Goal: Task Accomplishment & Management: Use online tool/utility

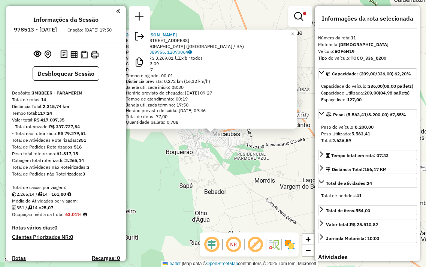
select select "**********"
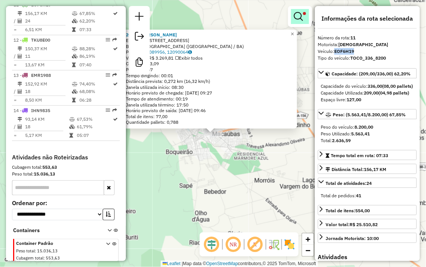
click at [296, 14] on em at bounding box center [298, 16] width 9 height 9
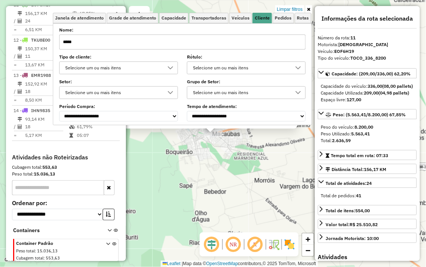
click at [171, 33] on label "Nome:" at bounding box center [182, 30] width 247 height 7
click at [171, 33] on div "Nome: *****" at bounding box center [182, 38] width 247 height 21
click at [170, 39] on input "*****" at bounding box center [182, 41] width 247 height 15
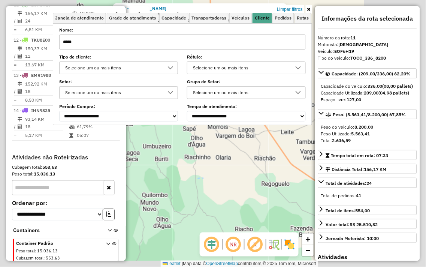
click at [258, 179] on div "2075 - PABLO COTRIN OLIVEIR Endereço: AV FLORES DA CUNHA 336 Bairro: Alto Do Cr…" at bounding box center [213, 133] width 426 height 267
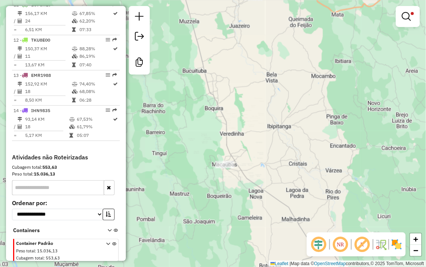
drag, startPoint x: 305, startPoint y: 97, endPoint x: 171, endPoint y: 117, distance: 135.0
click at [171, 117] on div "Limpar filtros Janela de atendimento Grade de atendimento Capacidade Transporta…" at bounding box center [213, 133] width 426 height 267
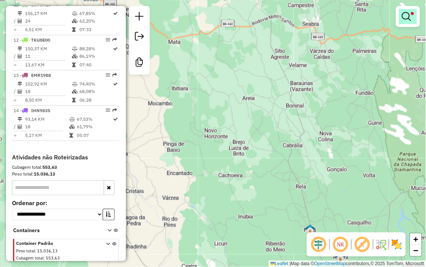
click at [413, 22] on link at bounding box center [408, 16] width 18 height 15
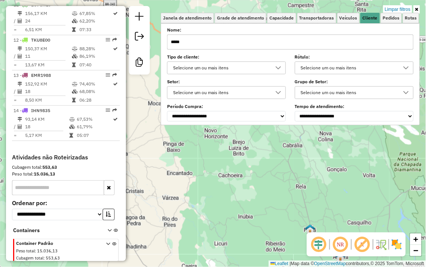
click at [286, 41] on input "*****" at bounding box center [290, 41] width 247 height 15
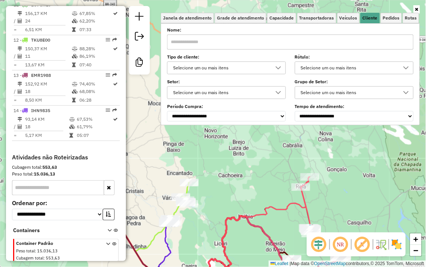
click at [413, 8] on div at bounding box center [290, 9] width 259 height 7
click at [417, 8] on icon at bounding box center [416, 9] width 3 height 4
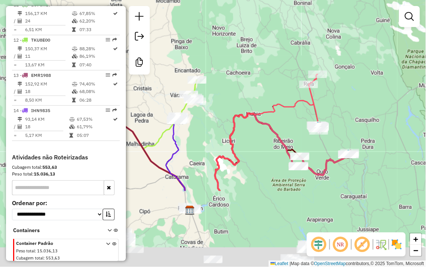
drag, startPoint x: 332, startPoint y: 163, endPoint x: 338, endPoint y: 93, distance: 70.3
click at [338, 93] on div "Janela de atendimento Grade de atendimento Capacidade Transportadoras Veículos …" at bounding box center [213, 133] width 426 height 267
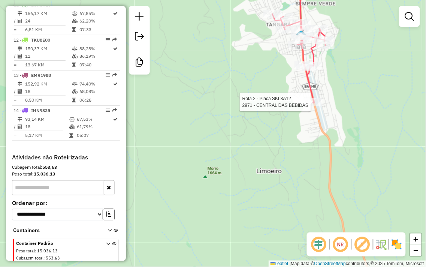
select select "**********"
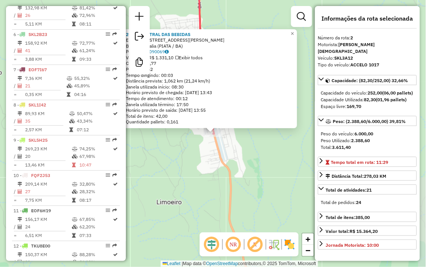
scroll to position [321, 0]
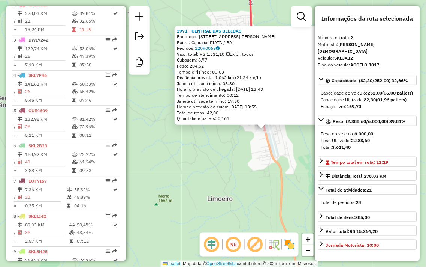
drag, startPoint x: 212, startPoint y: 160, endPoint x: 263, endPoint y: 156, distance: 51.1
click at [263, 156] on div "2971 - CENTRAL DAS BEBIDAS Endereço: R PRESIDENTE VARGAS 70 Bairro: Cabralia (P…" at bounding box center [213, 133] width 426 height 267
drag, startPoint x: 248, startPoint y: 152, endPoint x: 230, endPoint y: 195, distance: 46.4
click at [231, 195] on div "2971 - CENTRAL DAS BEBIDAS Endereço: R PRESIDENTE VARGAS 70 Bairro: Cabralia (P…" at bounding box center [213, 133] width 426 height 267
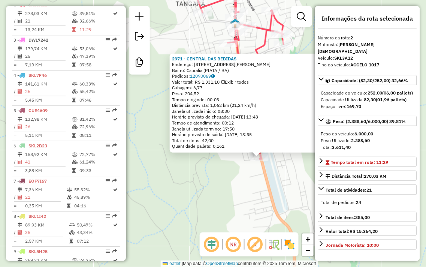
click at [245, 181] on div "2971 - CENTRAL DAS BEBIDAS Endereço: R PRESIDENTE VARGAS 70 Bairro: Cabralia (P…" at bounding box center [213, 133] width 426 height 267
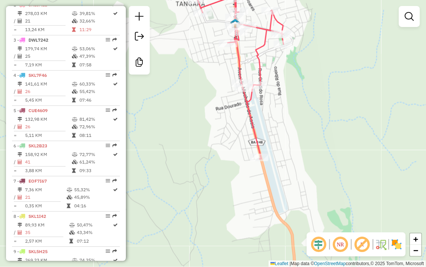
drag, startPoint x: 342, startPoint y: 135, endPoint x: 281, endPoint y: 120, distance: 63.0
click at [327, 130] on div "Janela de atendimento Grade de atendimento Capacidade Transportadoras Veículos …" at bounding box center [213, 133] width 426 height 267
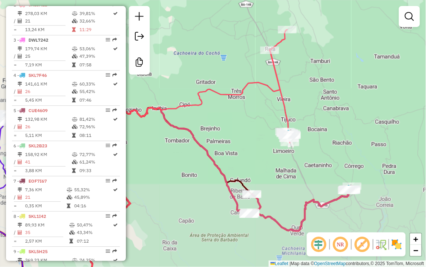
drag, startPoint x: 266, startPoint y: 105, endPoint x: 230, endPoint y: 67, distance: 52.5
click at [230, 68] on div "Rota 2 - Placa SKL3A12 2971 - CENTRAL DAS BEBIDAS Janela de atendimento Grade d…" at bounding box center [213, 133] width 426 height 267
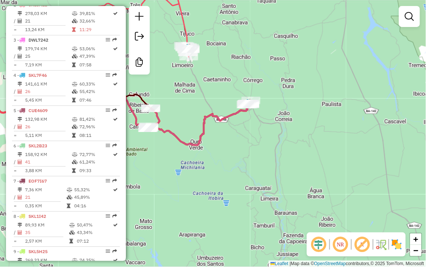
drag, startPoint x: 195, startPoint y: 93, endPoint x: 381, endPoint y: 88, distance: 186.3
click at [374, 93] on div "Janela de atendimento Grade de atendimento Capacidade Transportadoras Veículos …" at bounding box center [213, 133] width 426 height 267
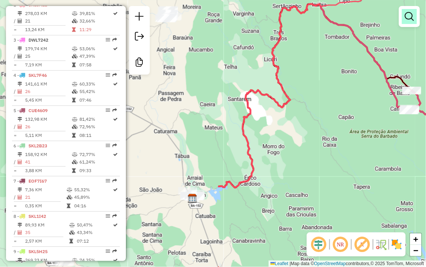
click at [407, 16] on em at bounding box center [409, 16] width 9 height 9
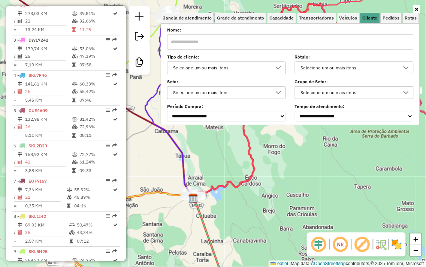
click at [248, 184] on icon at bounding box center [317, 85] width 248 height 225
select select "**********"
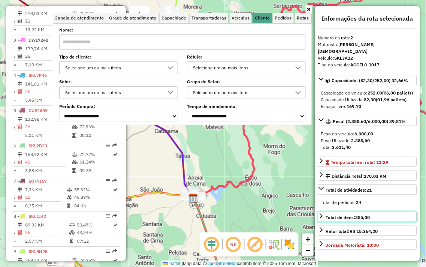
drag, startPoint x: 334, startPoint y: 218, endPoint x: 252, endPoint y: 120, distance: 127.7
click at [252, 120] on hb-router-mapa "Informações da Sessão 978513 - 13/08/2025 Criação: 12/08/2025 17:50 Desbloquear…" at bounding box center [213, 133] width 426 height 267
click at [271, 175] on div "Janela de atendimento Grade de atendimento Capacidade Transportadoras Veículos …" at bounding box center [213, 133] width 426 height 267
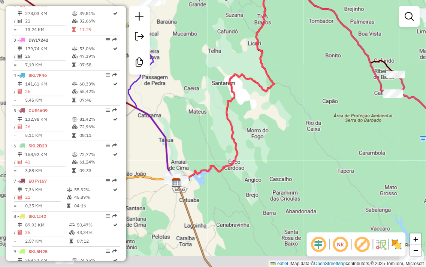
drag, startPoint x: 289, startPoint y: 187, endPoint x: 218, endPoint y: 99, distance: 113.0
click at [206, 88] on div "Janela de atendimento Grade de atendimento Capacidade Transportadoras Veículos …" at bounding box center [213, 133] width 426 height 267
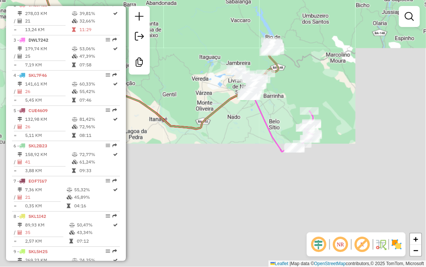
drag, startPoint x: 272, startPoint y: 165, endPoint x: 199, endPoint y: 51, distance: 135.3
click at [199, 49] on div "Janela de atendimento Grade de atendimento Capacidade Transportadoras Veículos …" at bounding box center [213, 133] width 426 height 267
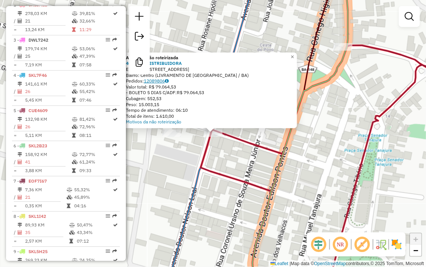
drag, startPoint x: 147, startPoint y: 80, endPoint x: 169, endPoint y: 79, distance: 22.5
click at [169, 79] on div "Pedidos: 12089806" at bounding box center [210, 81] width 169 height 6
copy div "12089806"
click at [190, 81] on div "Pedidos: 12089806" at bounding box center [210, 81] width 169 height 6
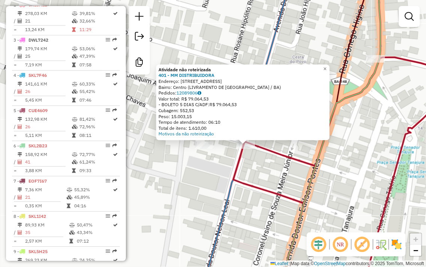
drag, startPoint x: 161, startPoint y: 172, endPoint x: 194, endPoint y: 184, distance: 34.7
click at [194, 184] on div "Atividade não roteirizada 401 - MM DISTRIBUIDORA Endereço: RUA SAO GONCALO 41 B…" at bounding box center [213, 133] width 426 height 267
click at [188, 23] on div "Atividade não roteirizada 401 - MM DISTRIBUIDORA Endereço: RUA SAO GONCALO 41 B…" at bounding box center [213, 133] width 426 height 267
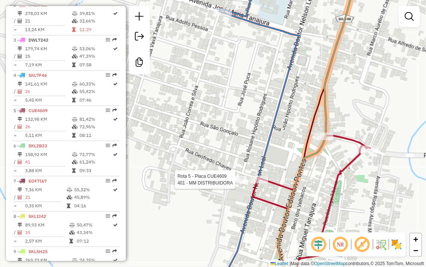
select select "**********"
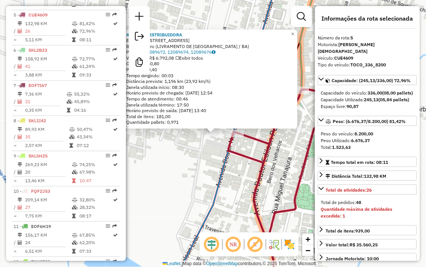
scroll to position [426, 0]
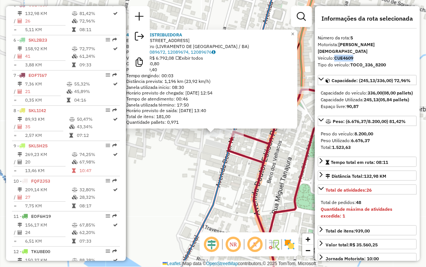
drag, startPoint x: 354, startPoint y: 49, endPoint x: 336, endPoint y: 50, distance: 18.4
click at [336, 55] on strong "CUE4609" at bounding box center [344, 58] width 19 height 6
copy strong "CUE4609"
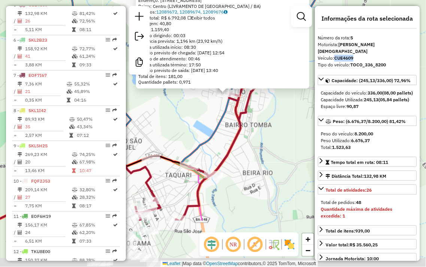
drag, startPoint x: 222, startPoint y: 200, endPoint x: 219, endPoint y: 126, distance: 74.3
click at [219, 126] on icon at bounding box center [158, 60] width 324 height 320
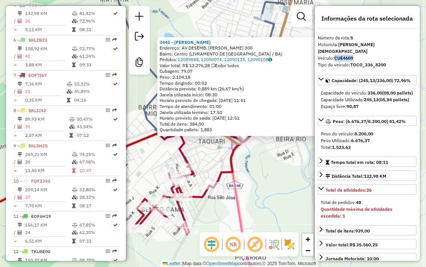
drag, startPoint x: 223, startPoint y: 171, endPoint x: 245, endPoint y: 177, distance: 22.8
click at [245, 177] on div "3445 - RONY DA SKIMEL Endereço: AV DESEMB. JOSE SOARES SAMPAIO 300 Bairro: Cent…" at bounding box center [213, 133] width 426 height 267
click at [272, 163] on div "3445 - RONY DA SKIMEL Endereço: AV DESEMB. JOSE SOARES SAMPAIO 300 Bairro: Cent…" at bounding box center [213, 133] width 426 height 267
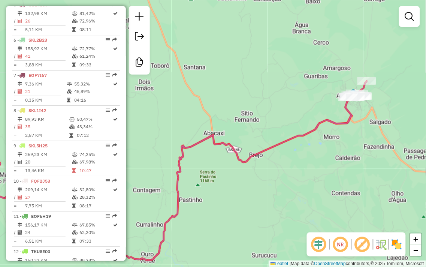
drag, startPoint x: 294, startPoint y: 98, endPoint x: 198, endPoint y: 100, distance: 96.3
click at [198, 100] on div "Janela de atendimento Grade de atendimento Capacidade Transportadoras Veículos …" at bounding box center [213, 133] width 426 height 267
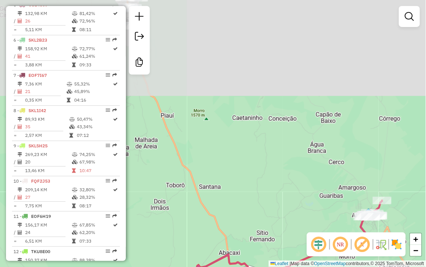
drag, startPoint x: 191, startPoint y: 54, endPoint x: 304, endPoint y: 171, distance: 163.0
click at [304, 171] on div "Janela de atendimento Grade de atendimento Capacidade Transportadoras Veículos …" at bounding box center [213, 133] width 426 height 267
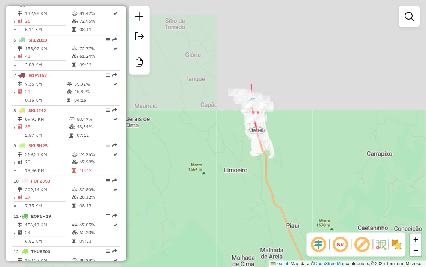
drag, startPoint x: 278, startPoint y: 133, endPoint x: 342, endPoint y: 174, distance: 76.5
click at [342, 174] on div "Janela de atendimento Grade de atendimento Capacidade Transportadoras Veículos …" at bounding box center [213, 133] width 426 height 267
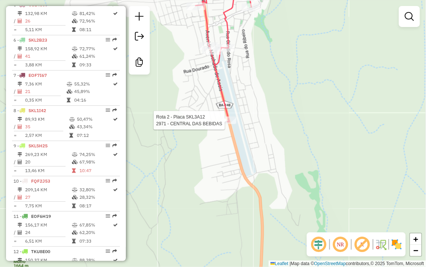
select select "**********"
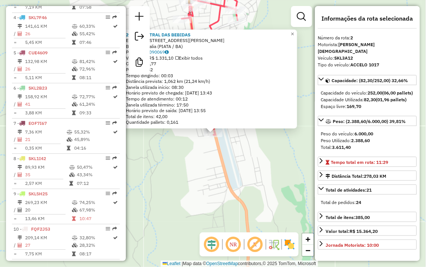
scroll to position [321, 0]
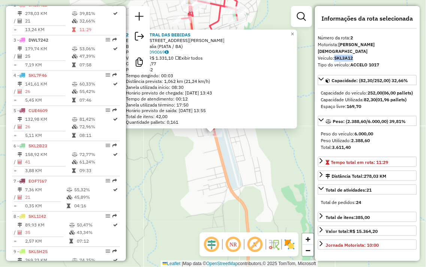
drag, startPoint x: 354, startPoint y: 51, endPoint x: 336, endPoint y: 51, distance: 18.4
click at [336, 55] on strong "SKL3A12" at bounding box center [344, 58] width 19 height 6
copy strong "SKL3A12"
click at [254, 152] on div "2971 - CENTRAL DAS BEBIDAS Endereço: R PRESIDENTE VARGAS 70 Bairro: Cabralia (P…" at bounding box center [213, 133] width 426 height 267
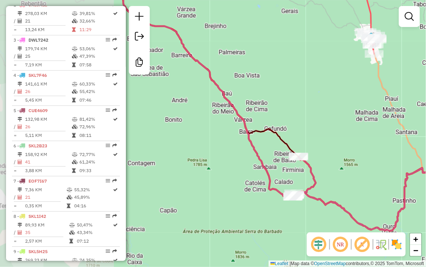
drag, startPoint x: 194, startPoint y: 84, endPoint x: 336, endPoint y: 51, distance: 146.0
click at [336, 51] on div "Janela de atendimento Grade de atendimento Capacidade Transportadoras Veículos …" at bounding box center [213, 133] width 426 height 267
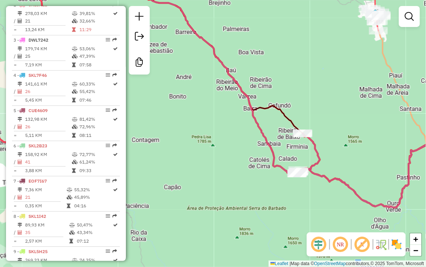
drag, startPoint x: 326, startPoint y: 127, endPoint x: 350, endPoint y: 36, distance: 93.7
click at [348, 27] on div "Janela de atendimento Grade de atendimento Capacidade Transportadoras Veículos …" at bounding box center [213, 133] width 426 height 267
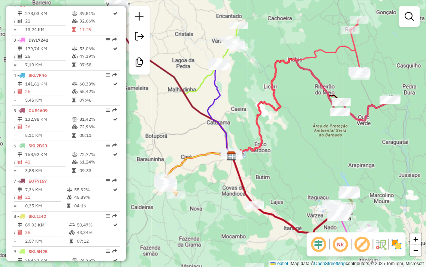
drag, startPoint x: 307, startPoint y: 154, endPoint x: 375, endPoint y: 132, distance: 72.2
click at [375, 132] on div "Janela de atendimento Grade de atendimento Capacidade Transportadoras Veículos …" at bounding box center [213, 133] width 426 height 267
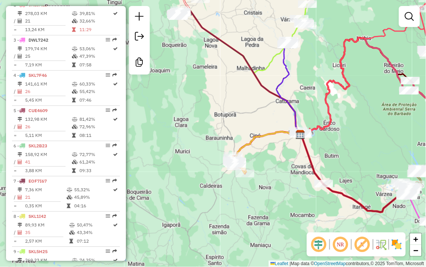
drag, startPoint x: 365, startPoint y: 141, endPoint x: 298, endPoint y: 114, distance: 73.1
click at [298, 114] on div "Janela de atendimento Grade de atendimento Capacidade Transportadoras Veículos …" at bounding box center [213, 133] width 426 height 267
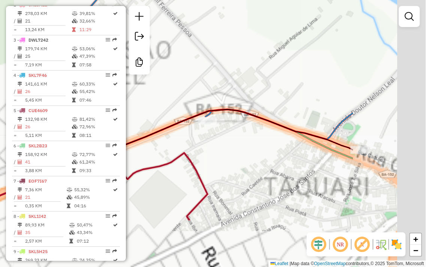
drag, startPoint x: 372, startPoint y: 140, endPoint x: 223, endPoint y: 49, distance: 174.5
click at [235, 55] on div "Janela de atendimento Grade de atendimento Capacidade Transportadoras Veículos …" at bounding box center [213, 133] width 426 height 267
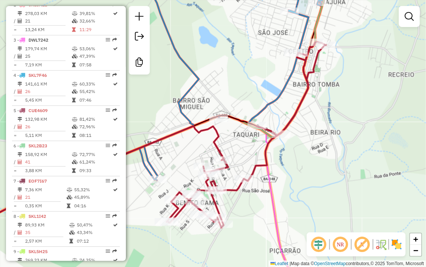
drag, startPoint x: 338, startPoint y: 141, endPoint x: 298, endPoint y: 142, distance: 40.9
click at [298, 143] on div "Janela de atendimento Grade de atendimento Capacidade Transportadoras Veículos …" at bounding box center [213, 133] width 426 height 267
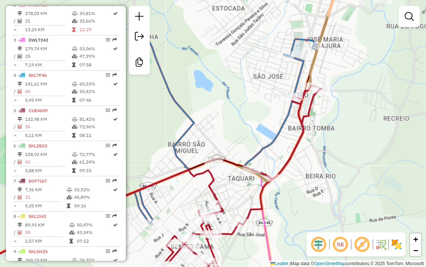
drag, startPoint x: 333, startPoint y: 105, endPoint x: 327, endPoint y: 215, distance: 109.9
click at [328, 215] on div "Janela de atendimento Grade de atendimento Capacidade Transportadoras Veículos …" at bounding box center [213, 133] width 426 height 267
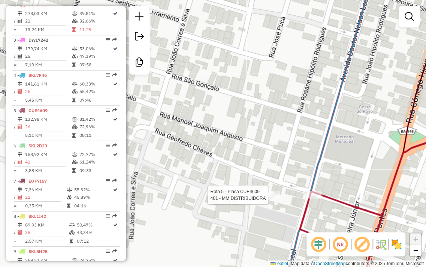
select select "**********"
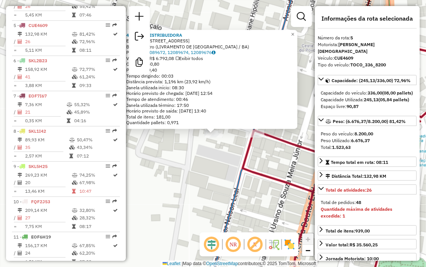
scroll to position [426, 0]
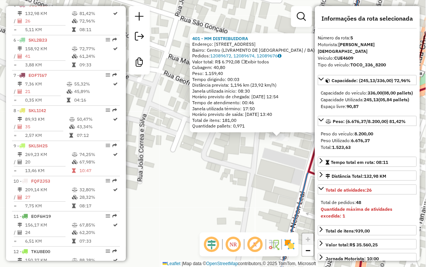
drag, startPoint x: 212, startPoint y: 186, endPoint x: 278, endPoint y: 190, distance: 66.0
click at [278, 190] on div "401 - MM DISTRIBUIDORA Endereço: RUA SAO GONCALO 41 Bairro: Centro (LIVRAMENTO …" at bounding box center [213, 133] width 426 height 267
click at [238, 36] on strong "401 - MM DISTRIBUIDORA" at bounding box center [220, 38] width 56 height 6
click at [223, 170] on div "401 - MM DISTRIBUIDORA Endereço: RUA SAO GONCALO 41 Bairro: Centro (LIVRAMENTO …" at bounding box center [213, 133] width 426 height 267
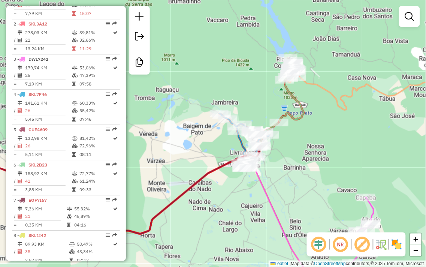
scroll to position [260, 0]
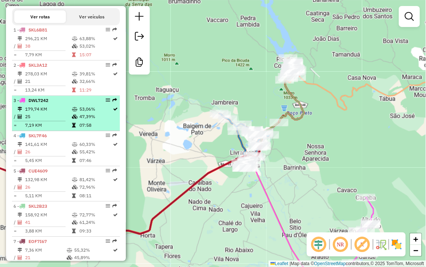
click at [50, 113] on td "179,74 KM" at bounding box center [48, 109] width 47 height 7
select select "**********"
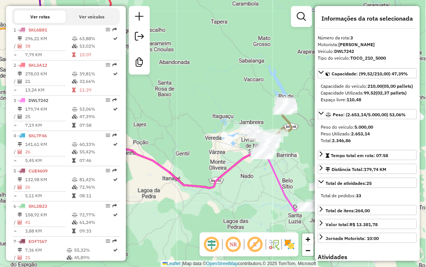
drag, startPoint x: 211, startPoint y: 158, endPoint x: 192, endPoint y: 153, distance: 19.5
click at [192, 153] on div "Janela de atendimento Grade de atendimento Capacidade Transportadoras Veículos …" at bounding box center [213, 133] width 426 height 267
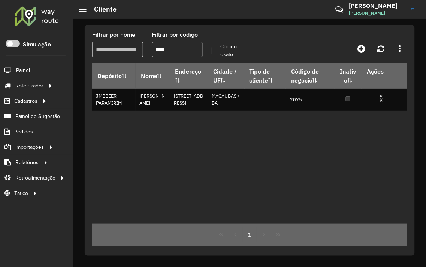
click at [192, 39] on div "Filtrar por código ****" at bounding box center [177, 44] width 51 height 25
click at [187, 46] on input "****" at bounding box center [177, 49] width 51 height 15
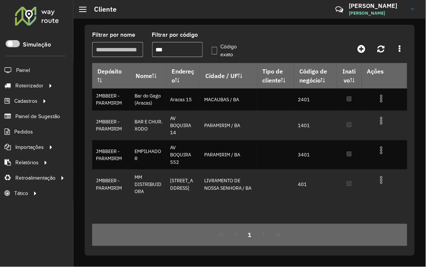
click at [215, 48] on label "Código exato" at bounding box center [227, 51] width 31 height 16
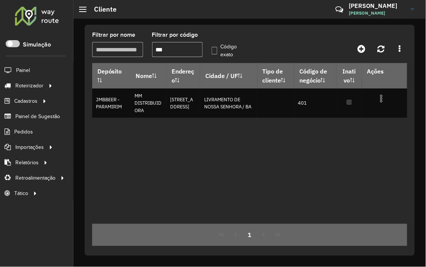
click at [174, 49] on input "***" at bounding box center [177, 49] width 51 height 15
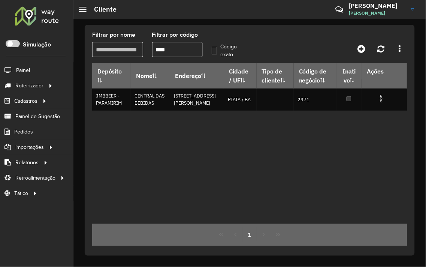
type input "****"
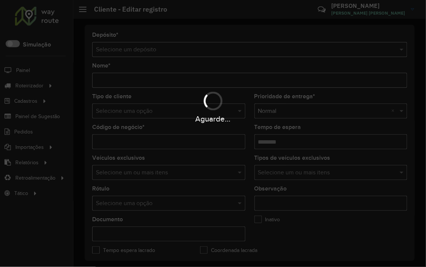
type input "**********"
type input "***"
type input "********"
type input "**********"
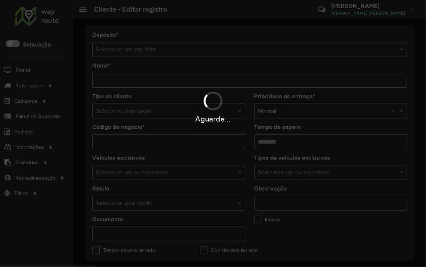
type input "******"
type input "*********"
type input "**********"
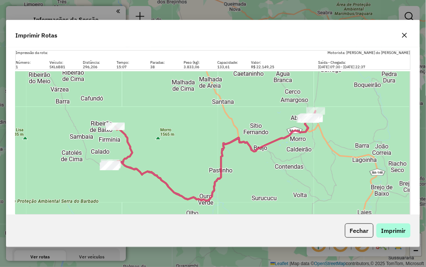
scroll to position [3514, 0]
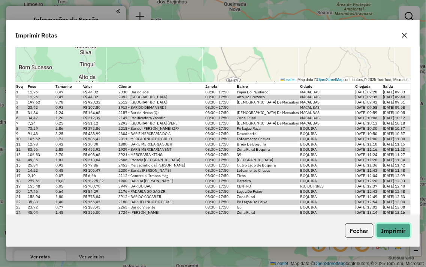
click at [399, 233] on button "Imprimir" at bounding box center [394, 230] width 34 height 14
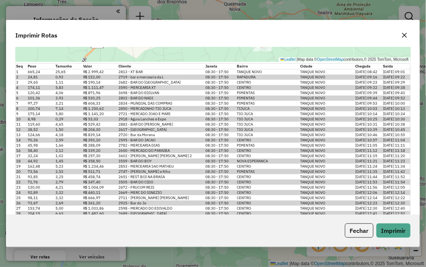
click at [403, 33] on icon "button" at bounding box center [405, 35] width 6 height 6
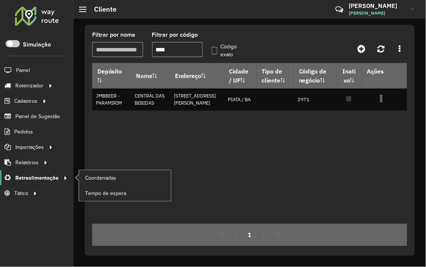
click at [40, 178] on span "Retroalimentação" at bounding box center [36, 178] width 43 height 8
click at [122, 169] on div "Depósito Nome Endereço Cidade / UF Tipo de cliente Código de negócio Inativo Aç…" at bounding box center [249, 143] width 315 height 161
drag, startPoint x: 28, startPoint y: 178, endPoint x: 92, endPoint y: 178, distance: 64.1
click at [29, 178] on span "Retroalimentação" at bounding box center [36, 178] width 43 height 8
click at [93, 178] on span "Coordenadas" at bounding box center [101, 178] width 32 height 8
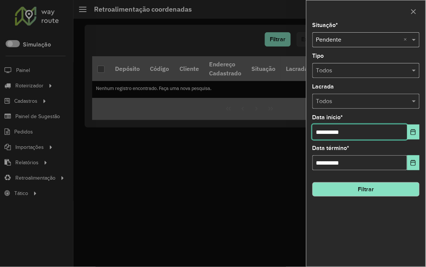
click at [323, 132] on input "**********" at bounding box center [360, 131] width 95 height 15
type input "**********"
click at [361, 184] on button "Filtrar" at bounding box center [366, 189] width 107 height 14
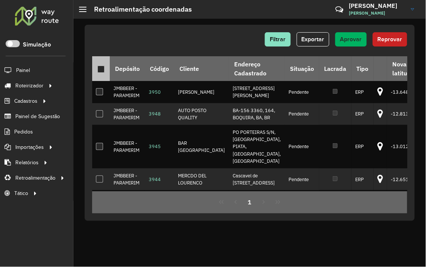
click at [100, 69] on div at bounding box center [100, 69] width 7 height 7
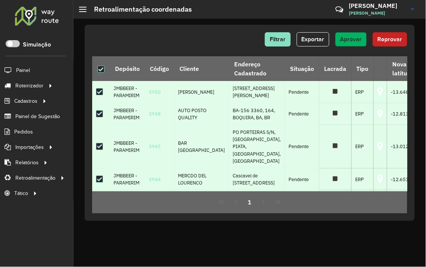
click at [350, 42] on span "Aprovar" at bounding box center [351, 39] width 22 height 6
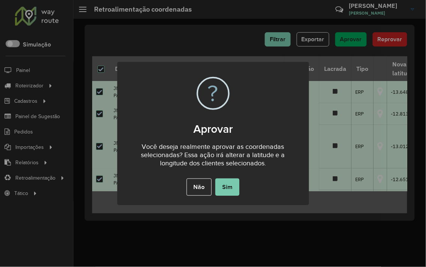
click at [227, 192] on button "Sim" at bounding box center [227, 186] width 24 height 17
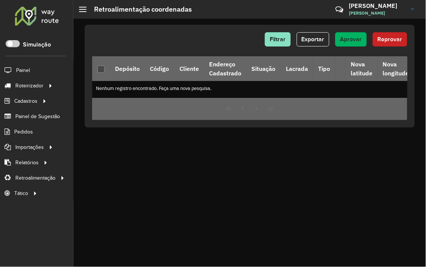
click at [413, 8] on img at bounding box center [412, 9] width 3 height 2
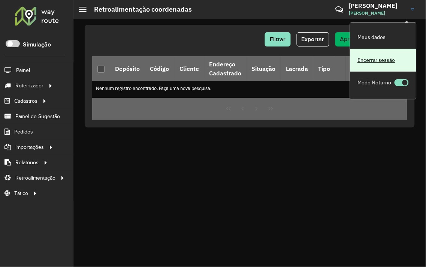
click at [377, 58] on link "Encerrar sessão" at bounding box center [383, 60] width 66 height 23
